Goal: Task Accomplishment & Management: Manage account settings

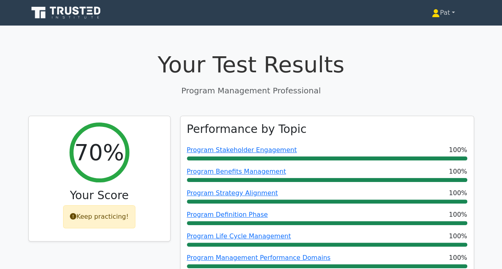
click at [444, 11] on link "Pat" at bounding box center [443, 13] width 61 height 16
click at [424, 26] on link "Profile" at bounding box center [444, 31] width 63 height 13
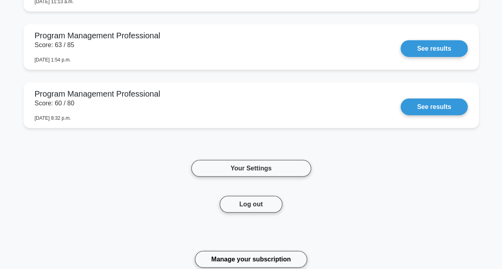
scroll to position [1105, 0]
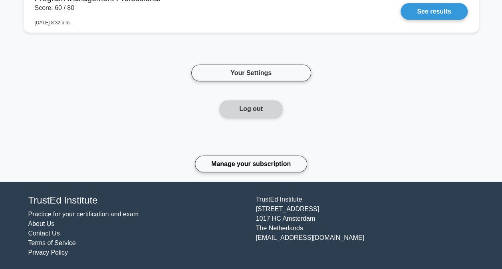
click at [259, 103] on button "Log out" at bounding box center [251, 109] width 63 height 17
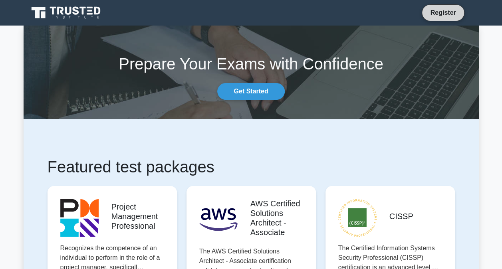
click at [447, 10] on link "Register" at bounding box center [442, 13] width 35 height 10
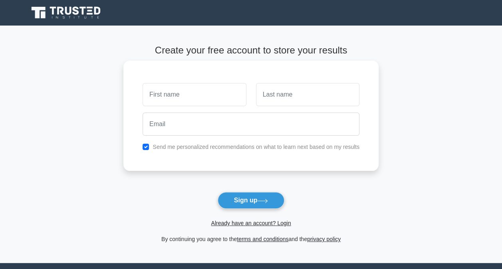
scroll to position [53, 0]
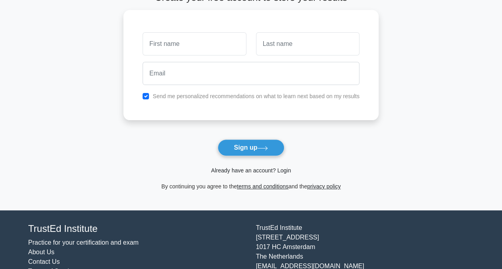
click at [281, 173] on link "Already have an account? Login" at bounding box center [251, 170] width 80 height 6
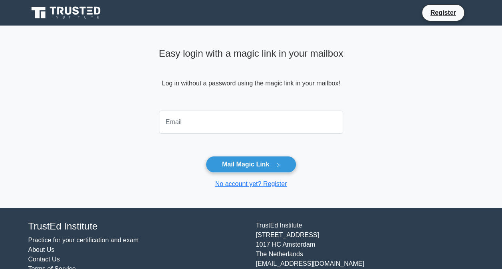
click at [281, 173] on form "Mail Magic Link No account yet? Register" at bounding box center [251, 148] width 185 height 82
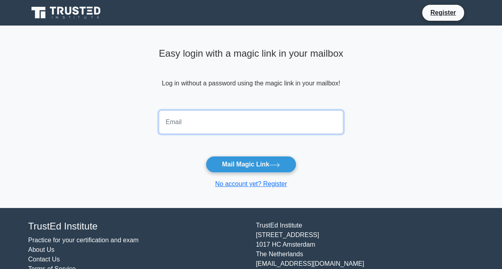
click at [213, 121] on input "email" at bounding box center [251, 122] width 185 height 23
type input "[PERSON_NAME][EMAIL_ADDRESS][DOMAIN_NAME]"
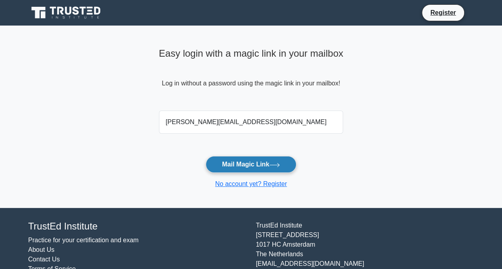
click at [259, 164] on button "Mail Magic Link" at bounding box center [251, 164] width 91 height 17
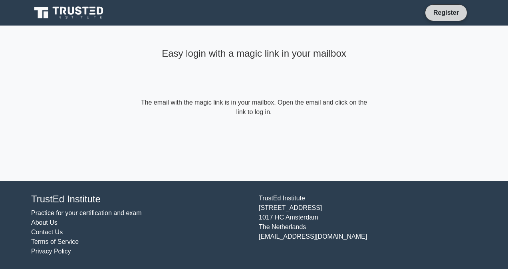
click at [447, 9] on link "Register" at bounding box center [446, 13] width 35 height 10
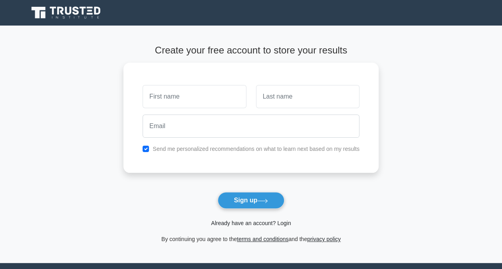
click at [288, 224] on link "Already have an account? Login" at bounding box center [251, 223] width 80 height 6
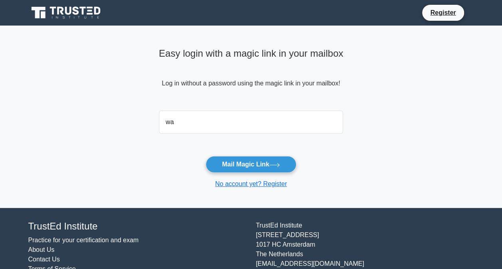
type input "wally.shakweer@atkinsrealis.com"
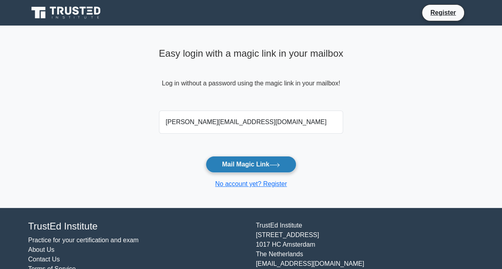
click at [249, 169] on button "Mail Magic Link" at bounding box center [251, 164] width 91 height 17
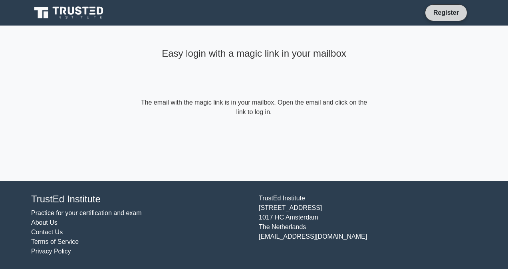
click at [452, 12] on link "Register" at bounding box center [446, 13] width 35 height 10
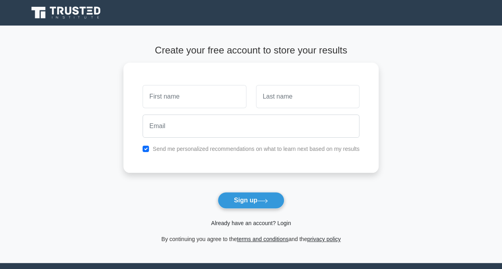
click at [287, 224] on link "Already have an account? Login" at bounding box center [251, 223] width 80 height 6
click at [282, 223] on link "Already have an account? Login" at bounding box center [251, 223] width 80 height 6
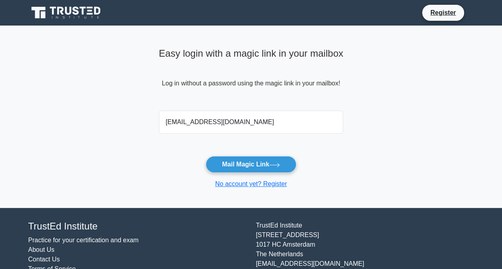
type input "[EMAIL_ADDRESS][DOMAIN_NAME]"
click at [206, 156] on button "Mail Magic Link" at bounding box center [251, 164] width 91 height 17
